Goal: Complete application form

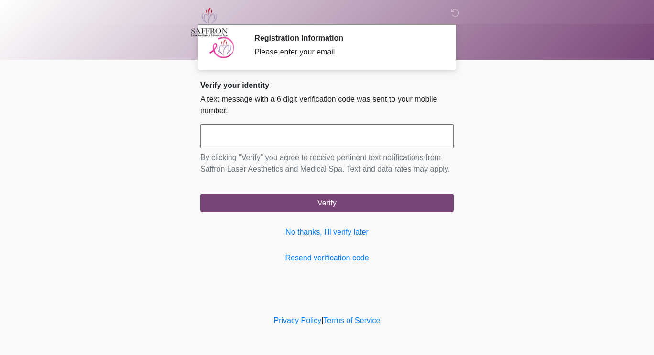
click at [323, 194] on div "Privacy Policy | Terms of Service" at bounding box center [327, 335] width 654 height 40
click at [323, 135] on input "text" at bounding box center [326, 136] width 253 height 24
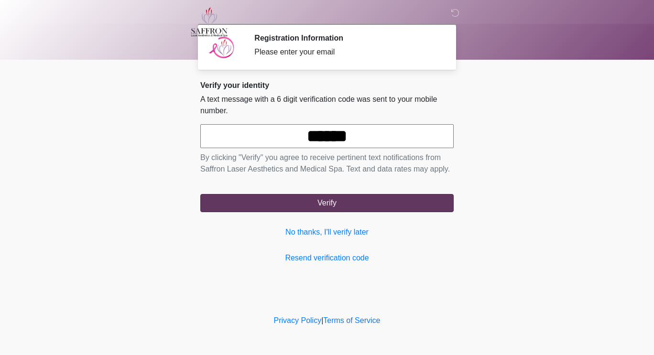
type input "******"
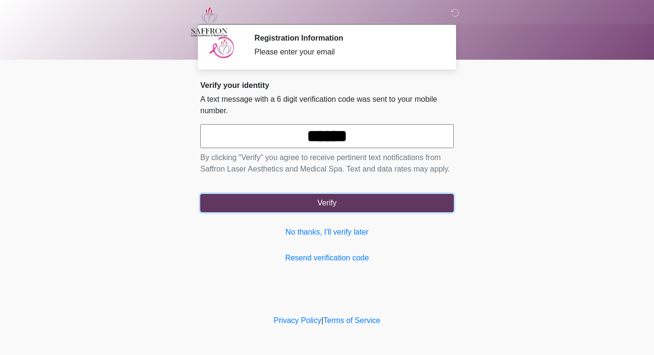
click at [323, 194] on button "Verify" at bounding box center [326, 203] width 253 height 18
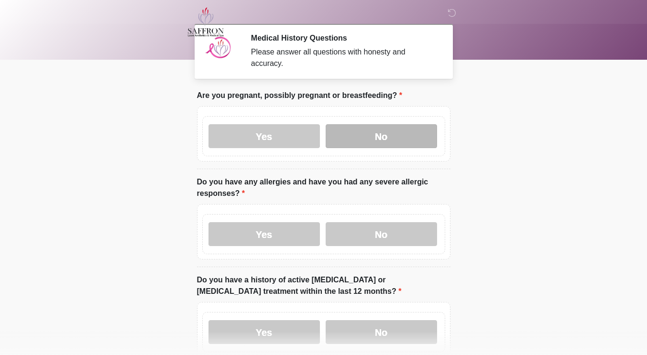
click at [323, 124] on label "No" at bounding box center [380, 136] width 111 height 24
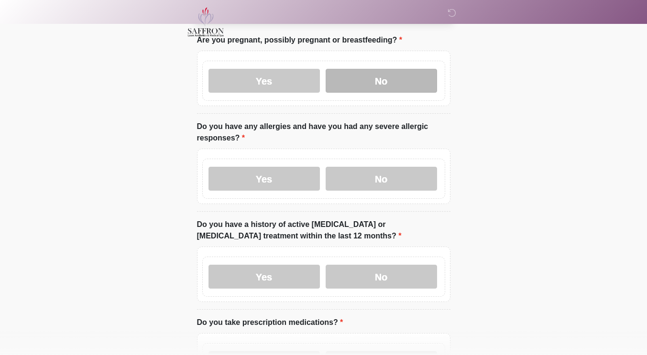
scroll to position [55, 0]
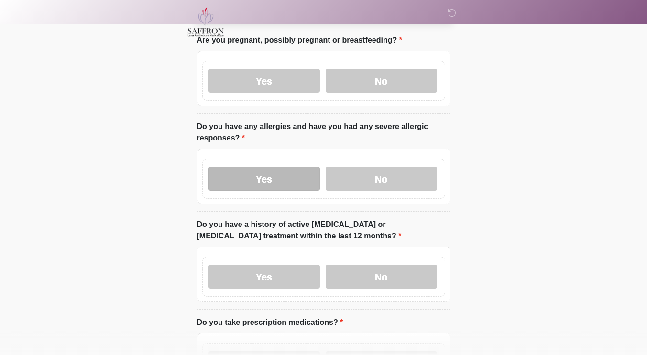
click at [296, 172] on label "Yes" at bounding box center [263, 179] width 111 height 24
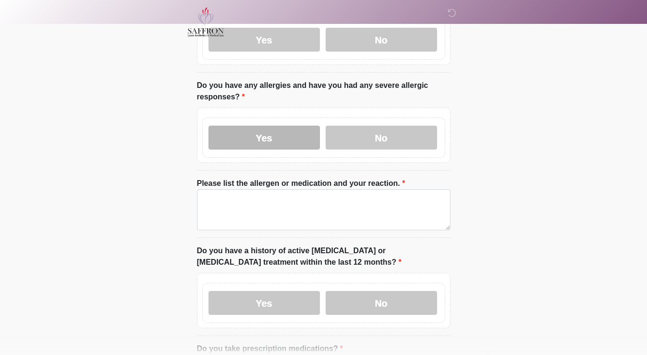
scroll to position [95, 0]
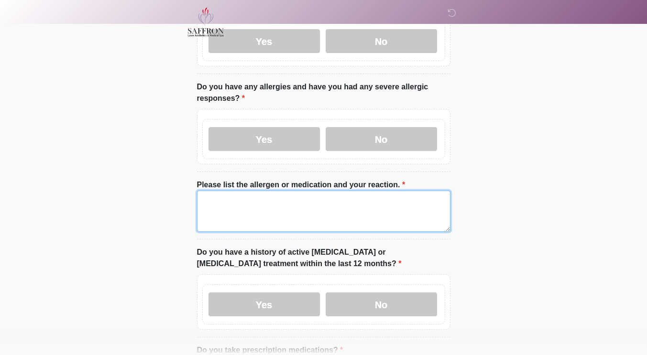
click at [323, 193] on textarea "Please list the allergen or medication and your reaction." at bounding box center [323, 211] width 253 height 41
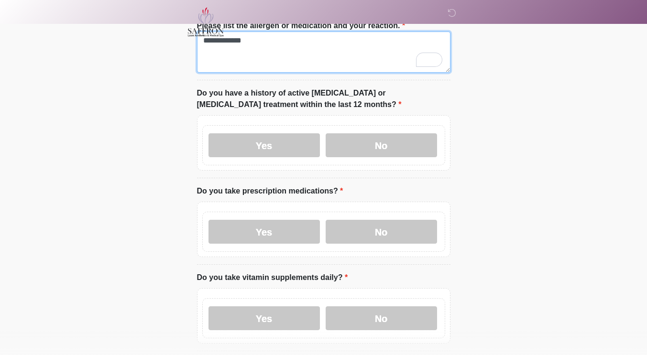
scroll to position [260, 0]
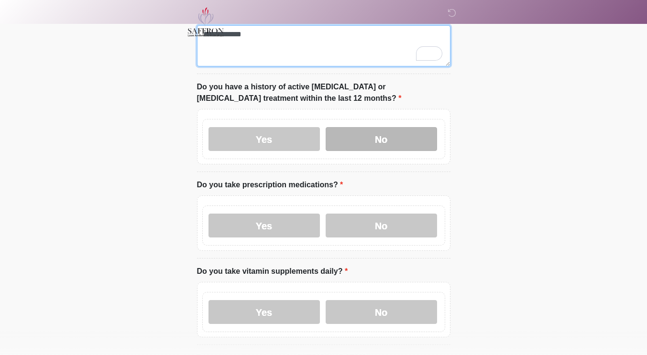
type textarea "**********"
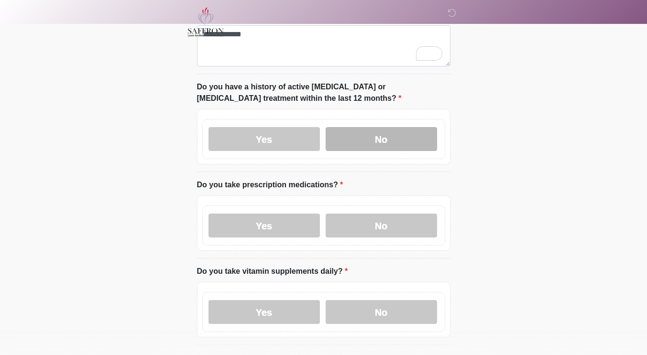
click at [323, 131] on label "No" at bounding box center [380, 139] width 111 height 24
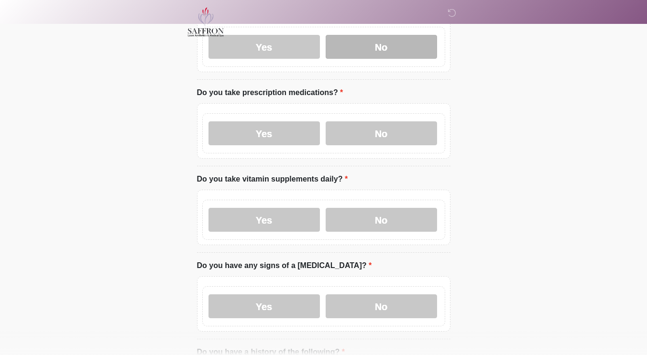
scroll to position [351, 0]
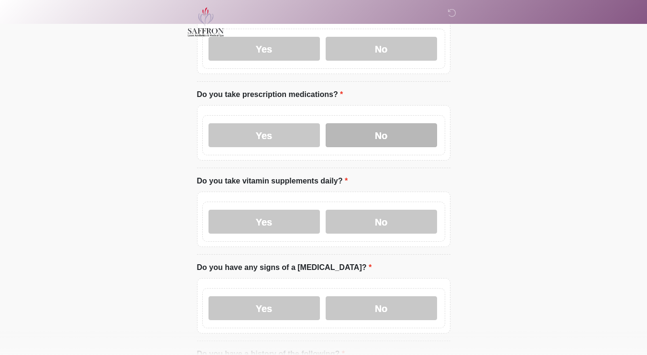
click at [323, 132] on label "No" at bounding box center [380, 135] width 111 height 24
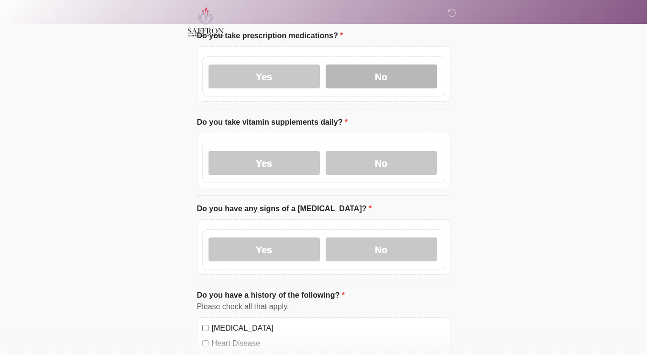
scroll to position [411, 0]
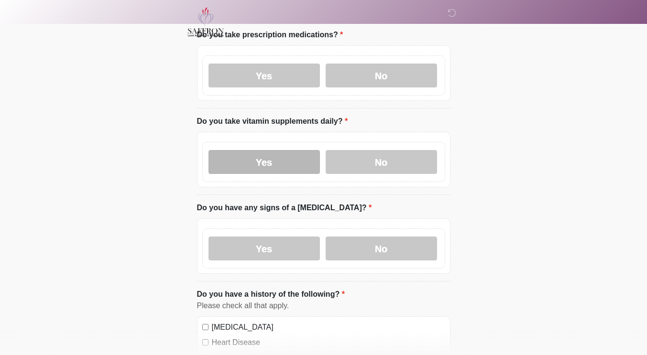
click at [296, 159] on label "Yes" at bounding box center [263, 162] width 111 height 24
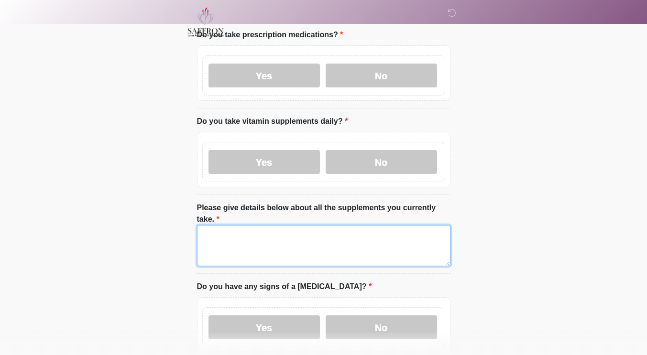
click at [309, 194] on textarea "Please give details below about all the supplements you currently take." at bounding box center [323, 245] width 253 height 41
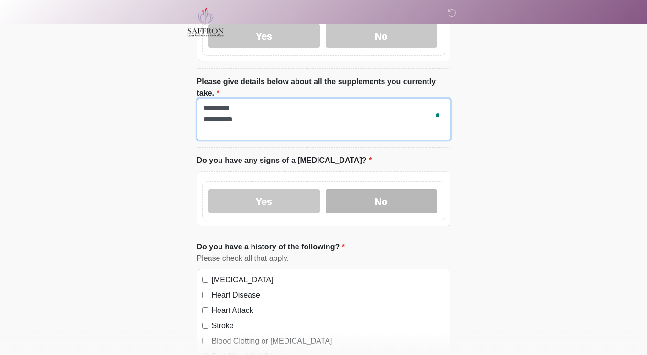
type textarea "********* *********"
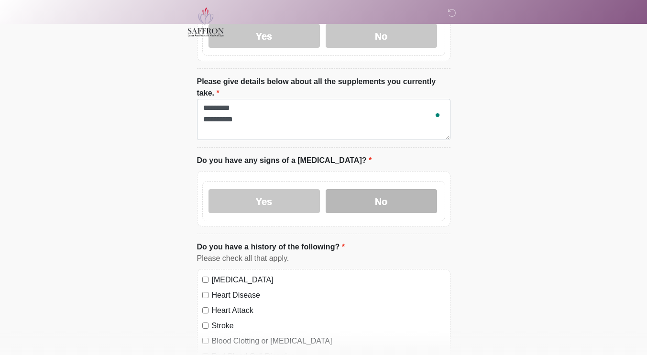
click at [323, 189] on label "No" at bounding box center [380, 201] width 111 height 24
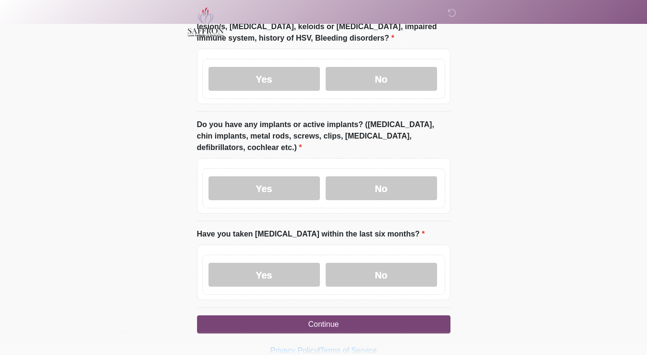
scroll to position [1012, 0]
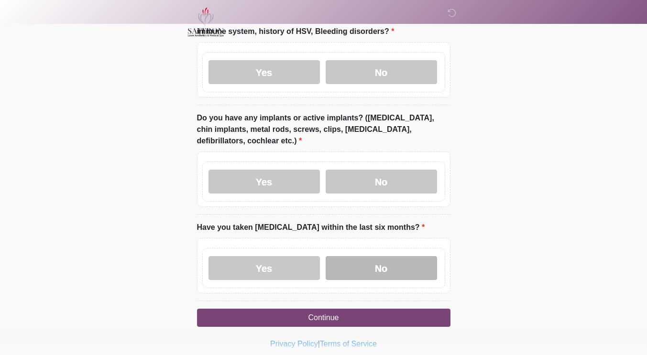
click at [323, 194] on label "No" at bounding box center [380, 268] width 111 height 24
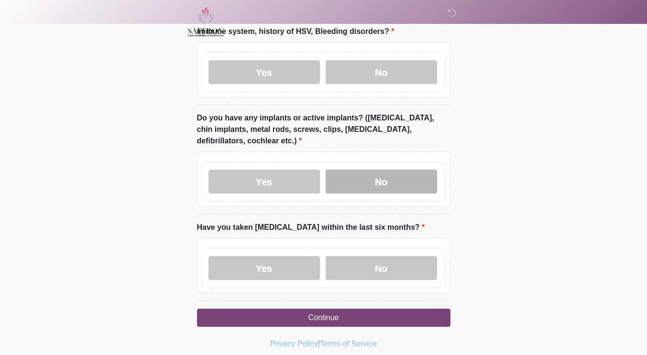
click at [323, 170] on label "No" at bounding box center [380, 182] width 111 height 24
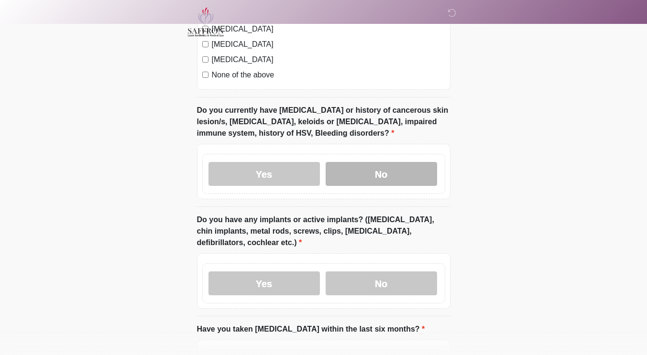
click at [323, 162] on label "No" at bounding box center [380, 174] width 111 height 24
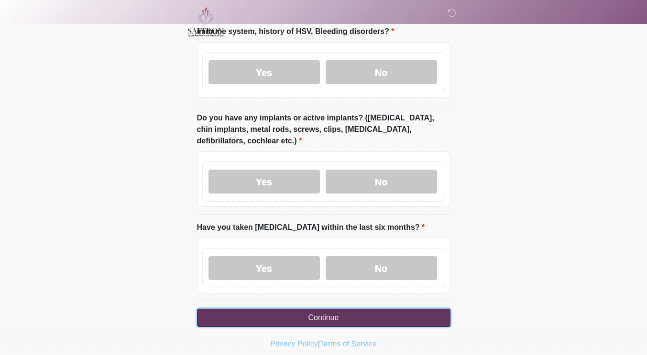
click at [323, 194] on button "Continue" at bounding box center [323, 318] width 253 height 18
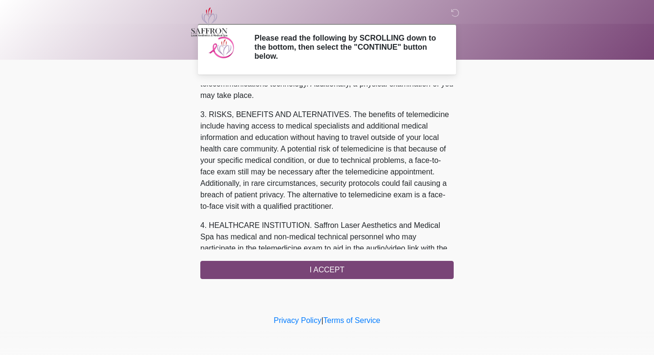
scroll to position [0, 0]
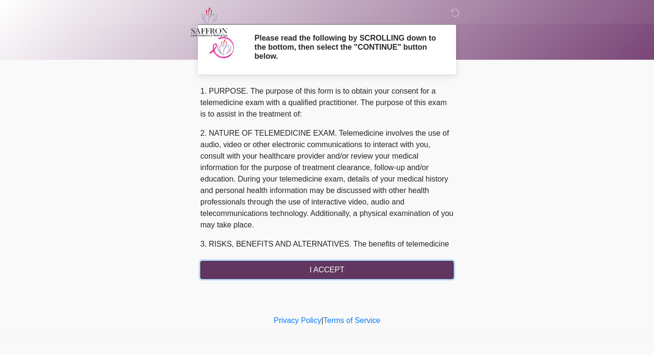
click at [323, 194] on button "I ACCEPT" at bounding box center [326, 270] width 253 height 18
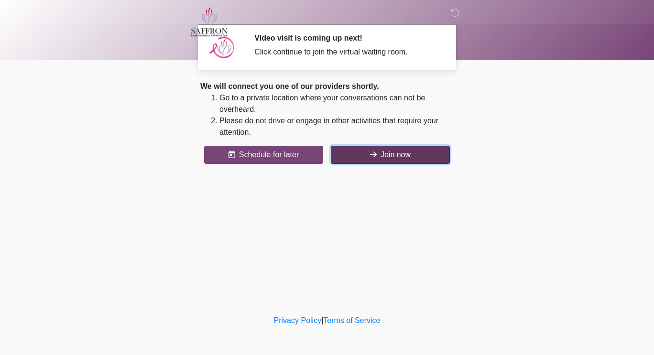
click at [323, 161] on button "Join now" at bounding box center [390, 155] width 119 height 18
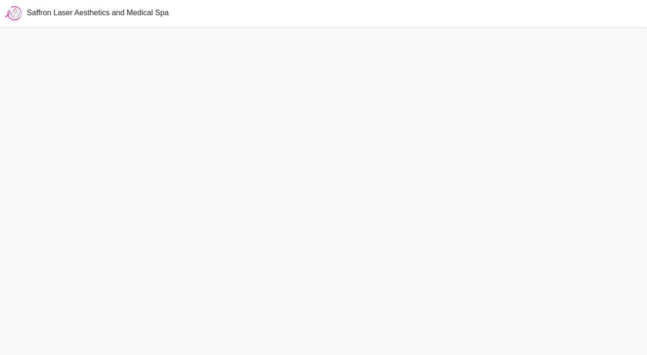
scroll to position [2, 0]
